Goal: Information Seeking & Learning: Understand process/instructions

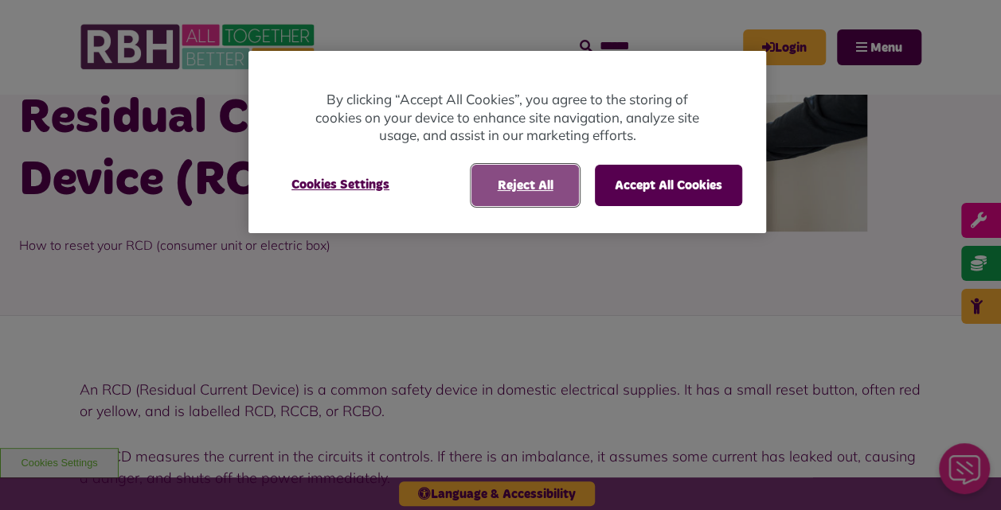
click at [513, 166] on button "Reject All" at bounding box center [524, 185] width 107 height 41
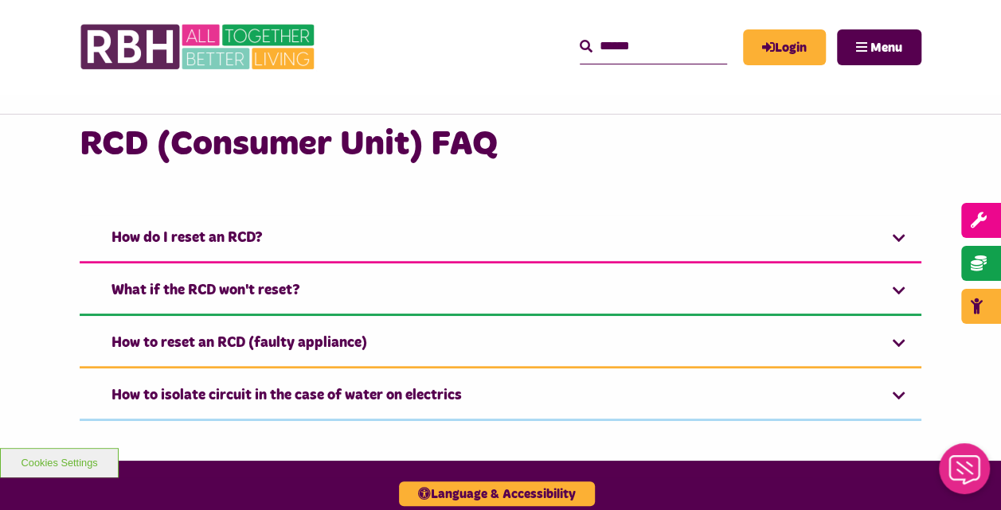
scroll to position [637, 0]
